Goal: Task Accomplishment & Management: Manage account settings

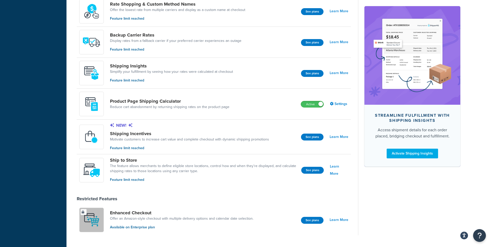
scroll to position [307, 0]
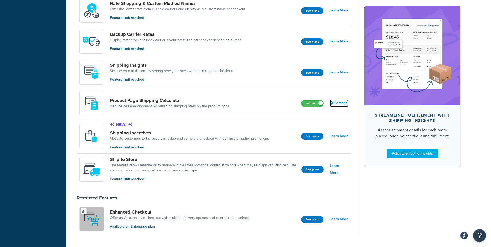
click at [335, 101] on link "Settings" at bounding box center [339, 103] width 18 height 7
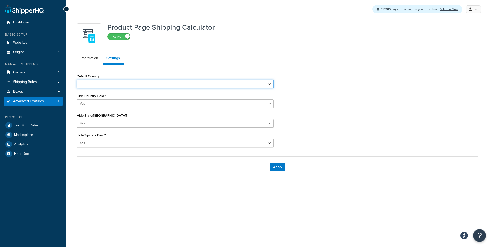
click at [77, 80] on select "Default Country" at bounding box center [175, 84] width 197 height 9
click option "Yes" at bounding box center [0, 0] width 0 height 0
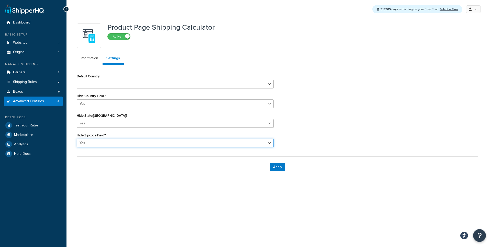
select select "false"
click option "No" at bounding box center [0, 0] width 0 height 0
select select "false"
click option "No" at bounding box center [0, 0] width 0 height 0
select select "false"
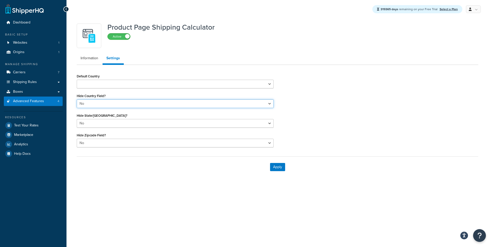
click option "No" at bounding box center [0, 0] width 0 height 0
click at [77, 80] on select "Default Country" at bounding box center [175, 84] width 197 height 9
click at [274, 166] on button "Apply" at bounding box center [277, 167] width 15 height 8
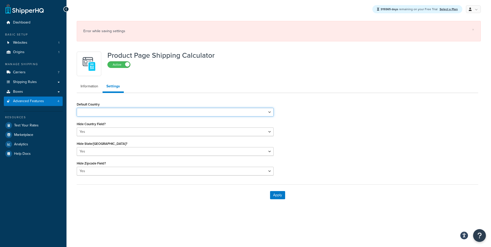
click at [77, 108] on select "Default Country" at bounding box center [175, 112] width 197 height 9
click at [93, 89] on link "Information" at bounding box center [89, 86] width 25 height 10
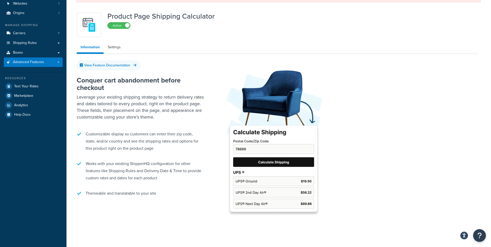
scroll to position [45, 0]
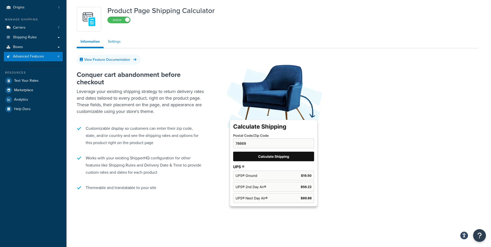
click at [118, 42] on link "Settings" at bounding box center [114, 42] width 20 height 10
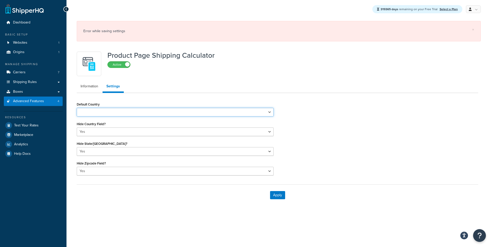
click at [77, 108] on select "Default Country" at bounding box center [175, 112] width 197 height 9
click at [274, 196] on button "Apply" at bounding box center [277, 195] width 15 height 8
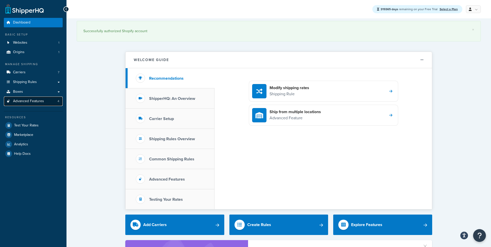
click at [33, 100] on span "Advanced Features" at bounding box center [28, 101] width 31 height 4
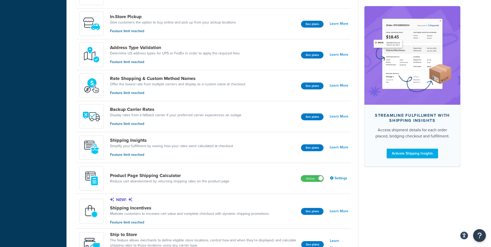
scroll to position [243, 0]
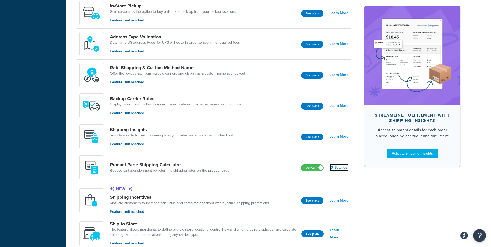
click at [333, 165] on link "Settings" at bounding box center [339, 167] width 18 height 7
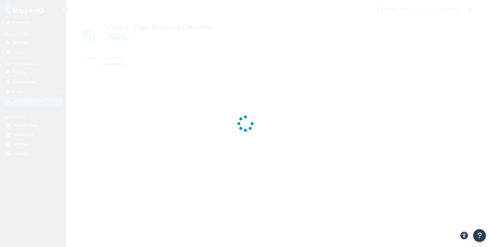
select select "US"
select select "false"
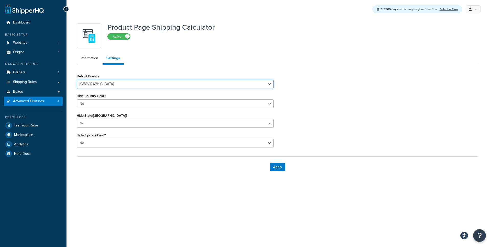
click at [77, 80] on select "Algeria Angola Argentina Austria Australia Azerbaijan Bahamas Bahrain Banglades…" at bounding box center [175, 84] width 197 height 9
click option "United States" at bounding box center [0, 0] width 0 height 0
select select "true"
click option "Yes" at bounding box center [0, 0] width 0 height 0
click option "No" at bounding box center [0, 0] width 0 height 0
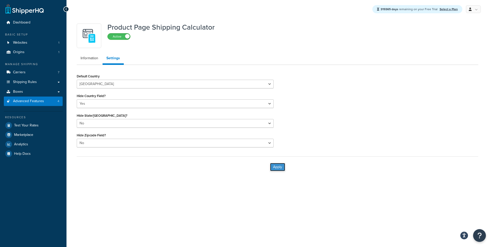
click at [274, 170] on button "Apply" at bounding box center [277, 167] width 15 height 8
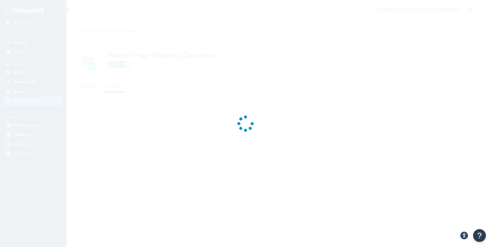
select select "US"
select select "false"
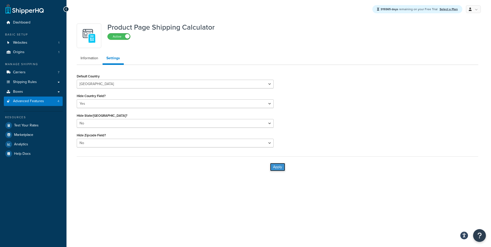
click at [275, 166] on button "Apply" at bounding box center [277, 167] width 15 height 8
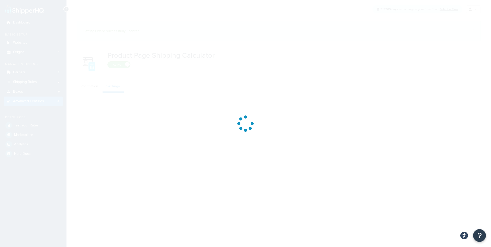
select select "US"
select select "false"
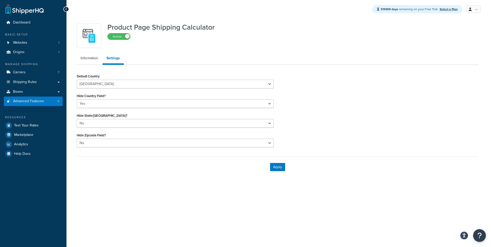
click at [68, 9] on div at bounding box center [66, 9] width 6 height 6
click at [67, 10] on div at bounding box center [66, 9] width 6 height 6
click at [67, 9] on icon at bounding box center [66, 9] width 2 height 4
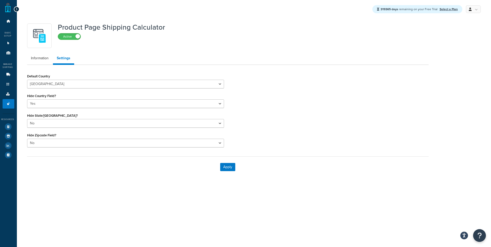
click at [20, 10] on div "319365 days remaining on your Free Trial Select a Plan My Profile Billing Globa…" at bounding box center [254, 9] width 474 height 18
click at [17, 8] on icon at bounding box center [16, 9] width 2 height 4
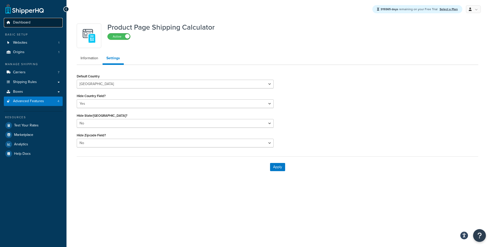
click at [22, 24] on span "Dashboard" at bounding box center [21, 22] width 17 height 4
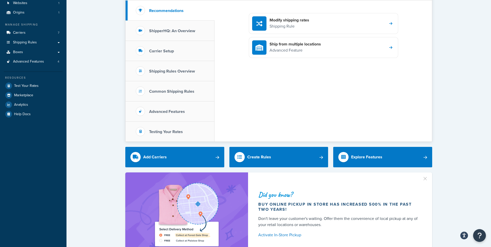
scroll to position [40, 0]
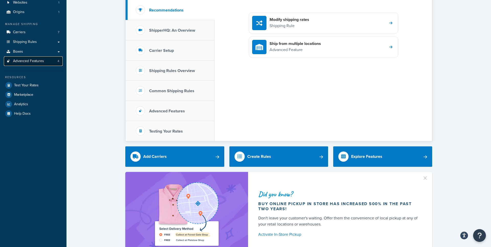
click at [40, 60] on span "Advanced Features" at bounding box center [28, 61] width 31 height 4
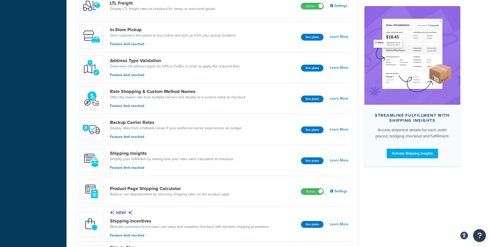
scroll to position [270, 0]
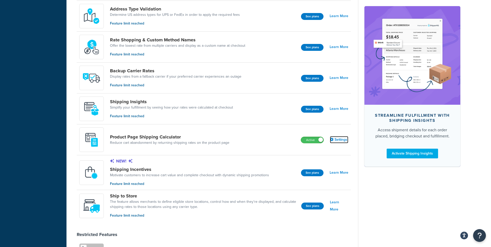
click at [339, 141] on link "Settings" at bounding box center [339, 139] width 18 height 7
select select "US"
select select "false"
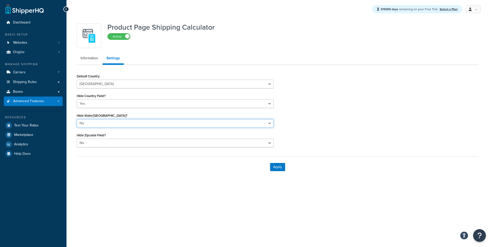
select select "true"
click option "Yes" at bounding box center [0, 0] width 0 height 0
click at [279, 167] on button "Apply" at bounding box center [277, 167] width 15 height 8
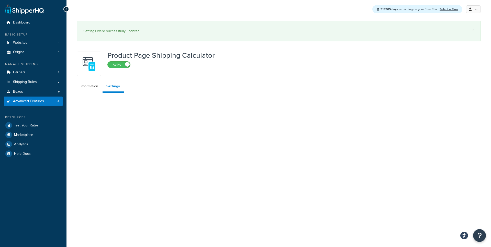
select select "US"
select select "false"
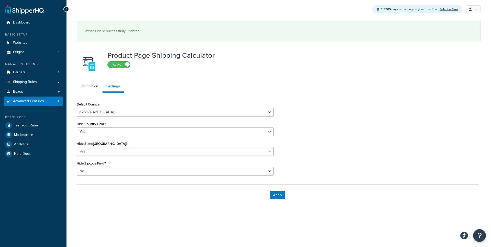
click at [66, 8] on icon at bounding box center [66, 9] width 2 height 4
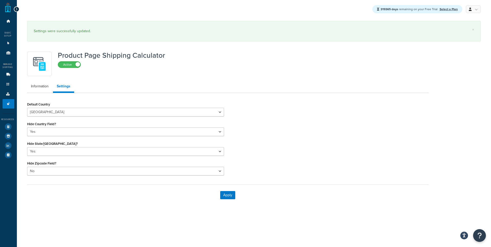
click at [17, 8] on icon at bounding box center [16, 9] width 2 height 4
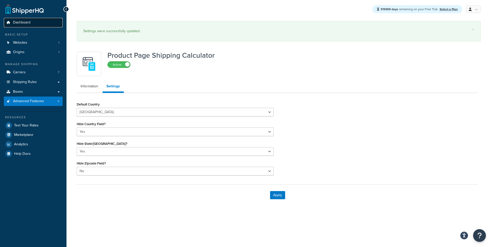
click at [37, 25] on link "Dashboard" at bounding box center [33, 22] width 59 height 9
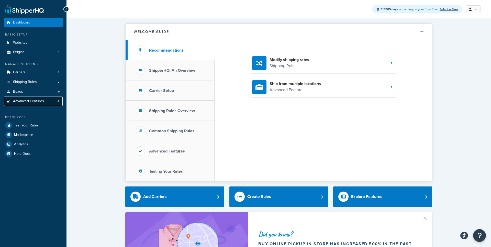
click at [26, 100] on span "Advanced Features" at bounding box center [28, 101] width 31 height 4
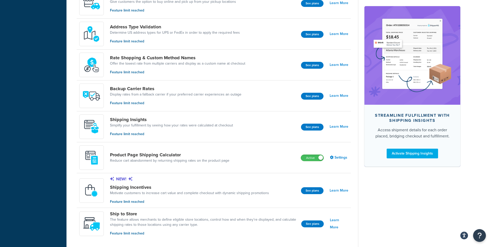
scroll to position [270, 0]
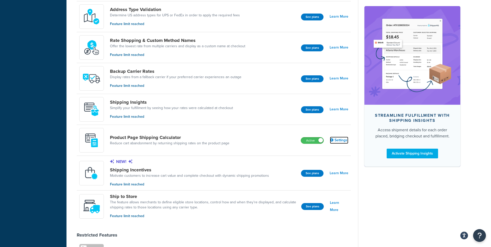
click at [333, 142] on link "Settings" at bounding box center [339, 140] width 18 height 7
select select "US"
select select "false"
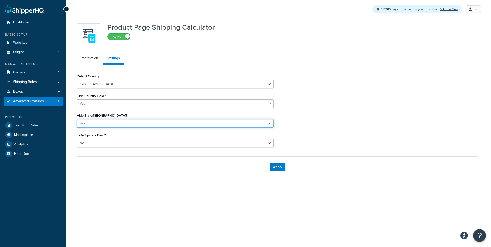
select select "false"
click option "No" at bounding box center [0, 0] width 0 height 0
click at [271, 165] on button "Apply" at bounding box center [277, 167] width 15 height 8
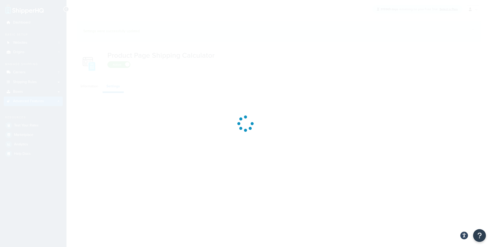
select select "US"
select select "false"
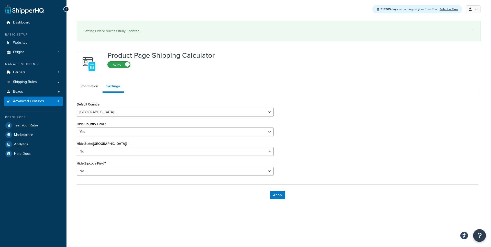
click at [117, 65] on label "Active" at bounding box center [119, 65] width 22 height 6
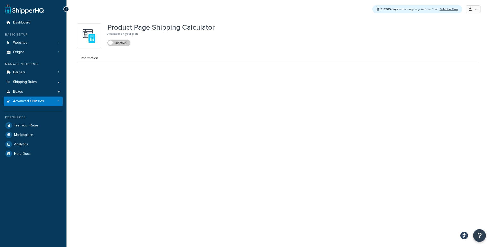
click at [116, 44] on label "Inactive" at bounding box center [119, 43] width 22 height 6
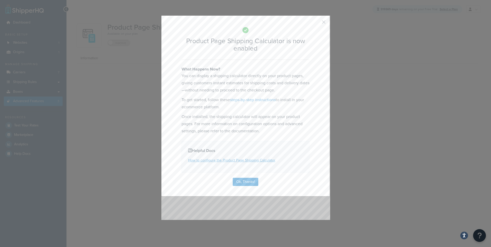
select select "US"
select select "false"
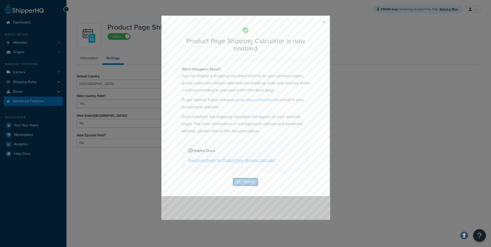
click at [248, 182] on button "Ok, Thanks!" at bounding box center [246, 182] width 26 height 8
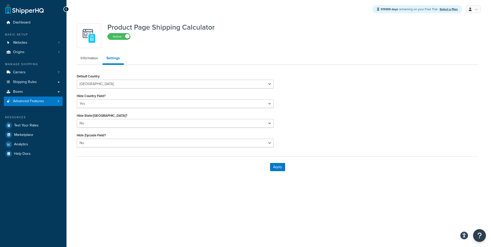
click at [283, 162] on div "Apply" at bounding box center [277, 166] width 401 height 21
click at [281, 164] on button "Apply" at bounding box center [277, 167] width 15 height 8
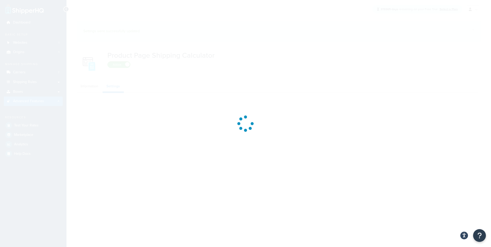
select select "US"
select select "false"
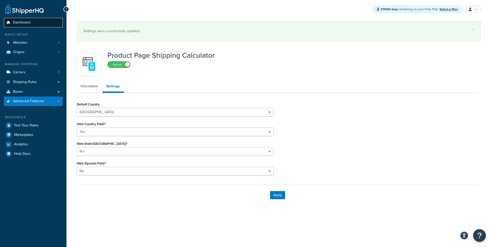
click at [46, 20] on link "Dashboard" at bounding box center [33, 22] width 59 height 9
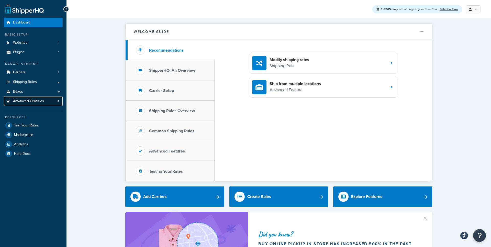
click at [28, 102] on span "Advanced Features" at bounding box center [28, 101] width 31 height 4
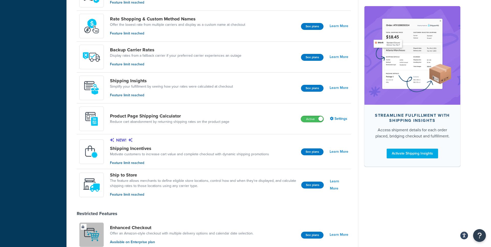
scroll to position [301, 0]
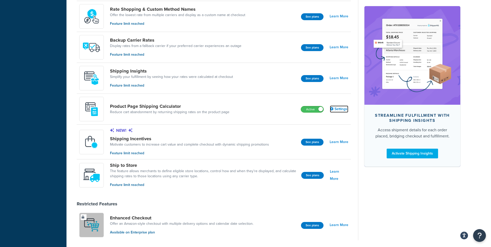
click at [334, 110] on link "Settings" at bounding box center [339, 109] width 18 height 7
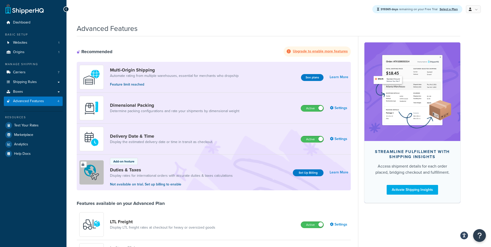
select select "US"
select select "false"
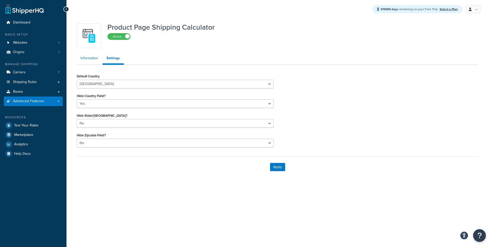
click at [87, 61] on link "Information" at bounding box center [89, 58] width 25 height 10
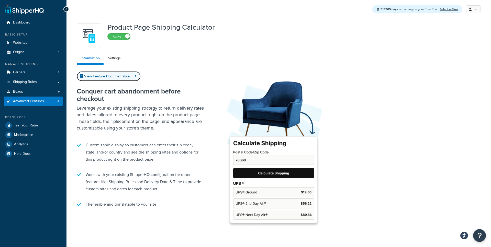
click at [106, 75] on link "View Feature Documentation" at bounding box center [109, 76] width 64 height 10
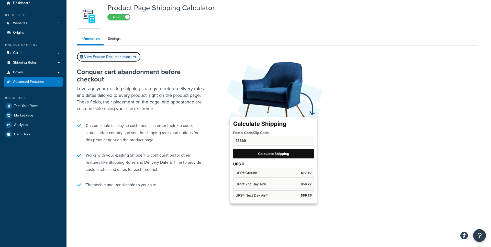
scroll to position [8, 0]
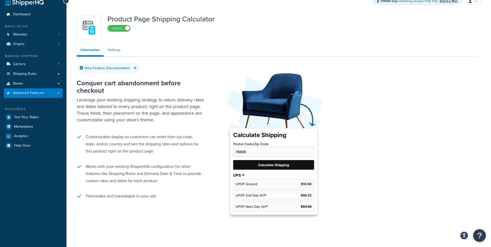
click at [114, 53] on link "Settings" at bounding box center [114, 50] width 20 height 10
select select "US"
select select "false"
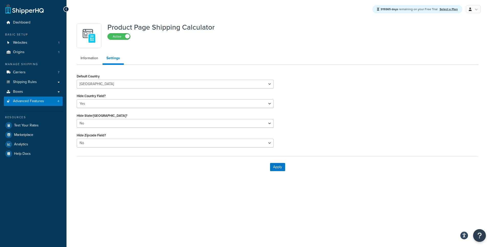
click at [93, 64] on ul "Information Settings" at bounding box center [277, 59] width 401 height 12
click at [94, 61] on link "Information" at bounding box center [89, 58] width 25 height 10
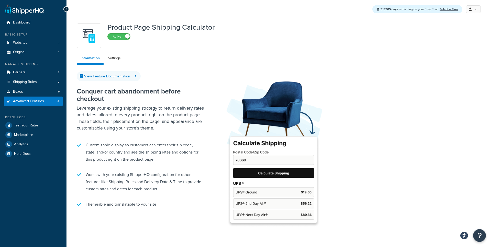
click at [67, 10] on icon at bounding box center [66, 9] width 2 height 4
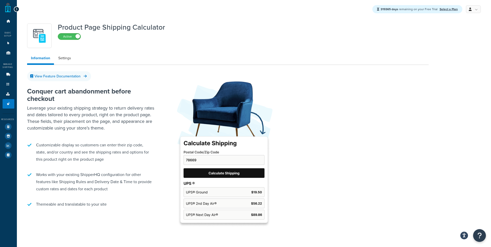
click at [17, 9] on icon at bounding box center [16, 9] width 2 height 4
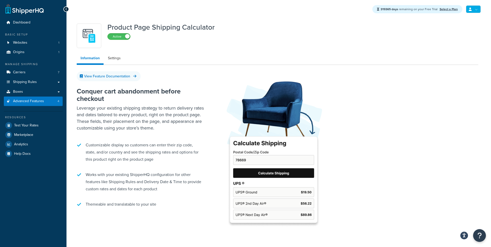
click at [472, 13] on link at bounding box center [473, 9] width 15 height 8
click at [392, 46] on div "Product Page Shipping Calculator Active" at bounding box center [277, 36] width 401 height 25
click at [31, 23] on link "Dashboard" at bounding box center [33, 22] width 59 height 9
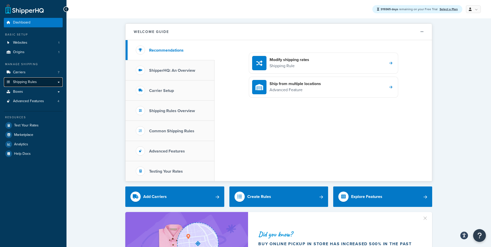
click at [28, 81] on span "Shipping Rules" at bounding box center [25, 82] width 24 height 4
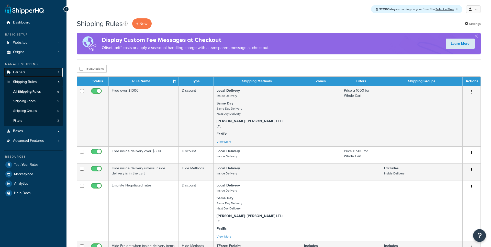
click at [29, 72] on link "Carriers 7" at bounding box center [33, 72] width 59 height 9
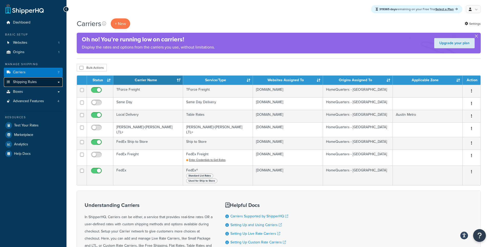
click at [29, 80] on span "Shipping Rules" at bounding box center [25, 82] width 24 height 4
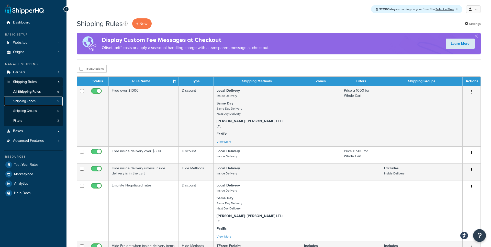
click at [36, 101] on span "Shipping Zones" at bounding box center [24, 101] width 22 height 4
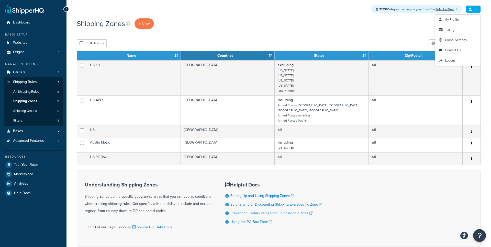
click at [476, 10] on link at bounding box center [473, 9] width 15 height 8
click at [407, 35] on div "Shipping Zones + New Settings Bulk Actions Duplicate Delete Import CSV Export C…" at bounding box center [278, 141] width 424 height 246
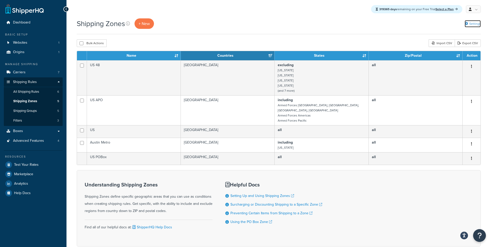
click at [468, 25] on link "Settings" at bounding box center [472, 23] width 16 height 7
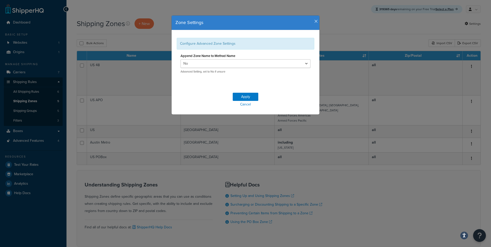
click at [316, 22] on icon "button" at bounding box center [316, 21] width 4 height 5
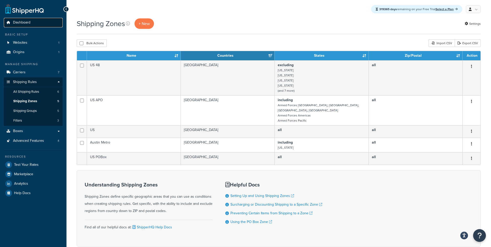
click at [35, 23] on link "Dashboard" at bounding box center [33, 22] width 59 height 9
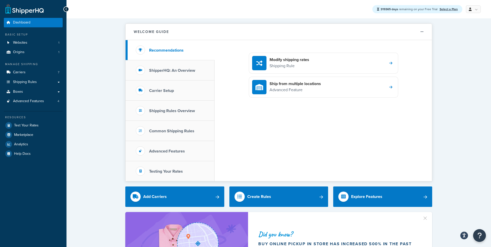
click at [465, 10] on ul "My Profile Billing Global Settings Contact Us Logout" at bounding box center [473, 9] width 16 height 8
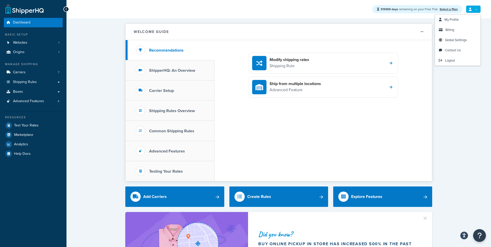
click at [467, 10] on link at bounding box center [473, 9] width 15 height 8
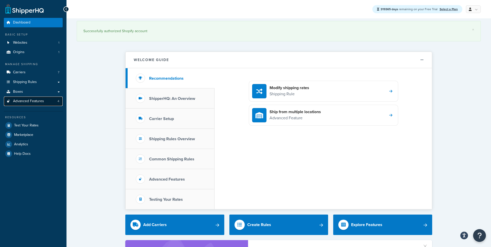
click at [39, 101] on span "Advanced Features" at bounding box center [28, 101] width 31 height 4
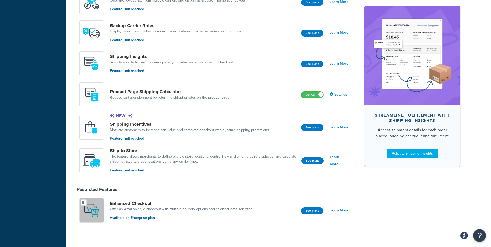
scroll to position [316, 0]
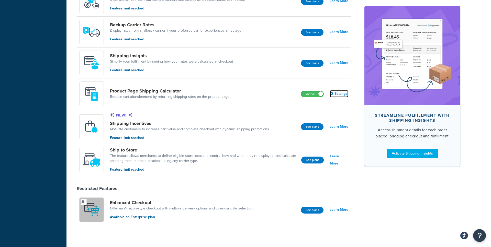
click at [344, 96] on link "Settings" at bounding box center [339, 93] width 18 height 7
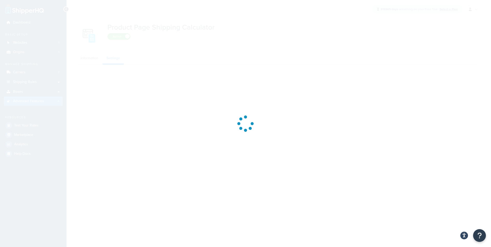
select select "US"
select select "false"
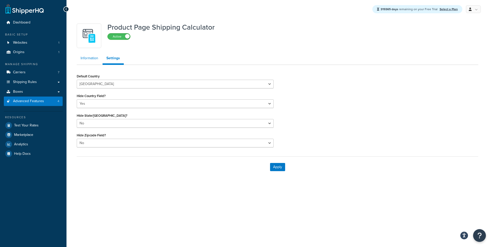
click at [95, 60] on link "Information" at bounding box center [89, 58] width 25 height 10
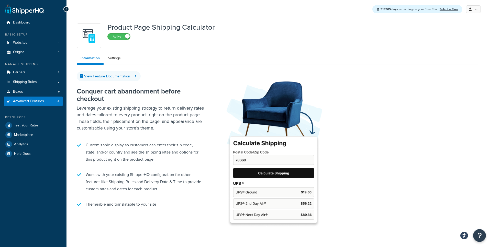
click at [338, 121] on div at bounding box center [349, 151] width 258 height 158
click at [470, 7] on link at bounding box center [473, 9] width 15 height 8
click at [454, 21] on span "My Profile" at bounding box center [451, 19] width 14 height 5
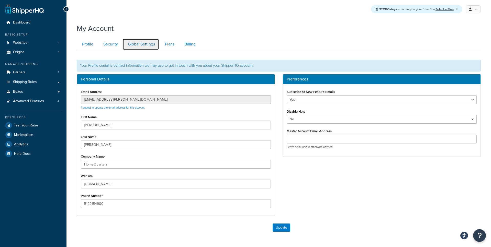
click at [148, 45] on link "Global Settings" at bounding box center [140, 45] width 37 height 12
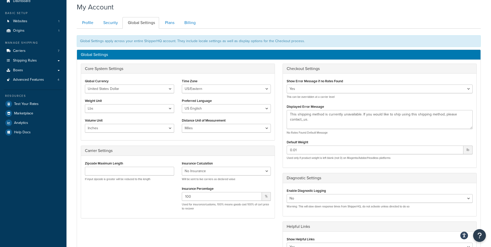
scroll to position [22, 0]
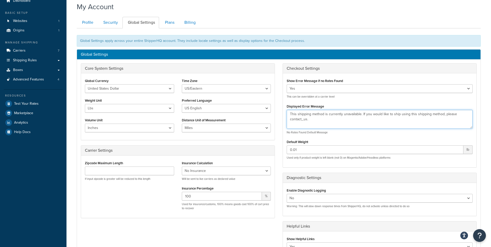
click at [304, 121] on textarea "This shipping method is currently unavailable. If you would like to ship using …" at bounding box center [380, 119] width 186 height 19
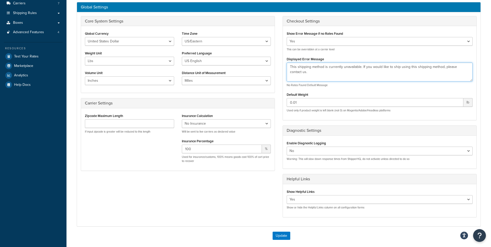
scroll to position [105, 0]
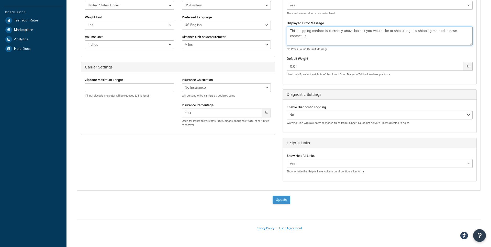
type textarea "This shipping method is currently unavailable. If you would like to ship using …"
click at [288, 200] on button "Update" at bounding box center [281, 200] width 18 height 8
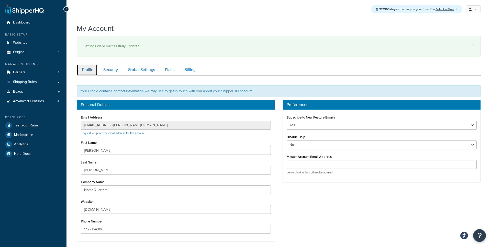
click at [92, 67] on link "Profile" at bounding box center [87, 70] width 21 height 12
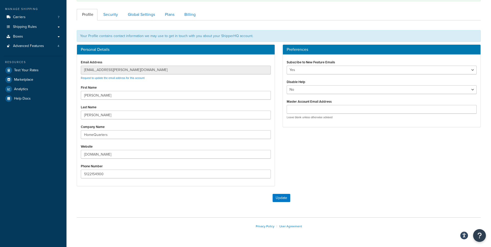
scroll to position [33, 0]
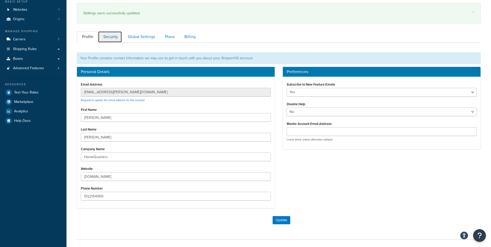
click at [112, 39] on link "Security" at bounding box center [110, 37] width 24 height 12
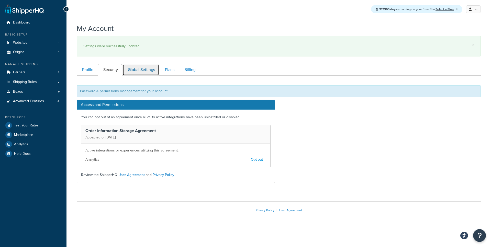
click at [143, 73] on link "Global Settings" at bounding box center [140, 70] width 37 height 12
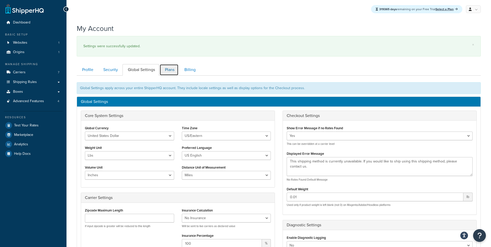
click at [163, 72] on link "Plans" at bounding box center [168, 70] width 19 height 12
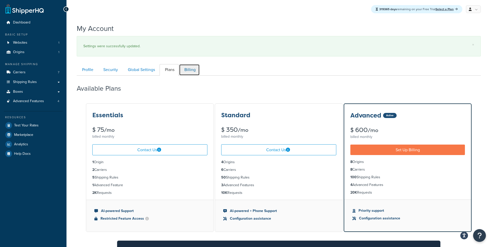
click at [187, 73] on link "Billing" at bounding box center [189, 70] width 21 height 12
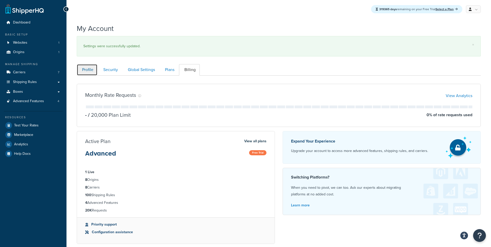
click at [92, 66] on link "Profile" at bounding box center [87, 70] width 21 height 12
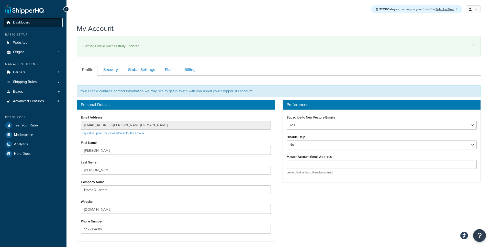
click at [30, 23] on span "Dashboard" at bounding box center [21, 22] width 17 height 4
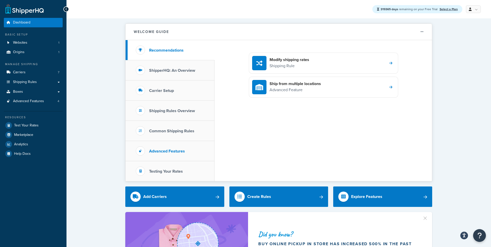
click at [176, 155] on li "Advanced Features" at bounding box center [169, 151] width 89 height 20
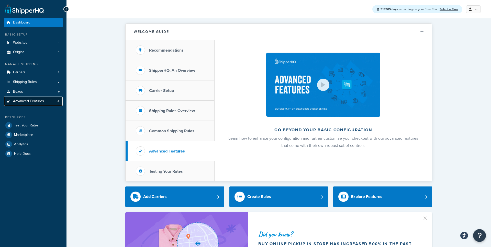
click at [30, 100] on span "Advanced Features" at bounding box center [28, 101] width 31 height 4
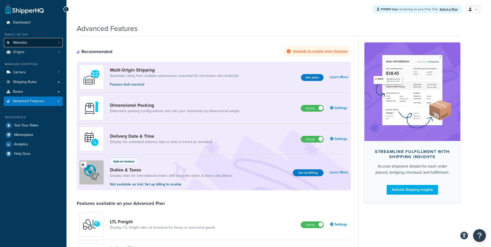
click at [31, 42] on link "Websites 1" at bounding box center [33, 42] width 59 height 9
